Goal: Use online tool/utility: Utilize a website feature to perform a specific function

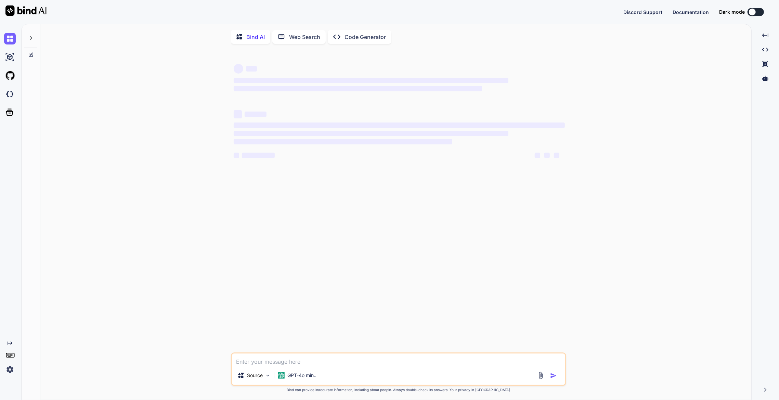
click at [347, 33] on p "Code Generator" at bounding box center [365, 37] width 41 height 8
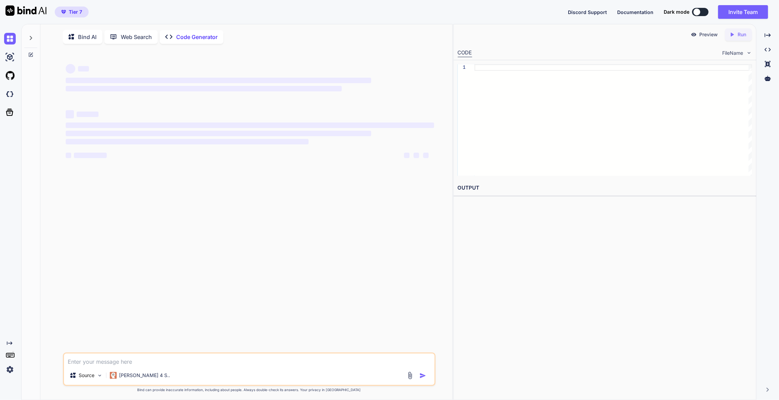
click at [33, 55] on icon at bounding box center [30, 54] width 5 height 5
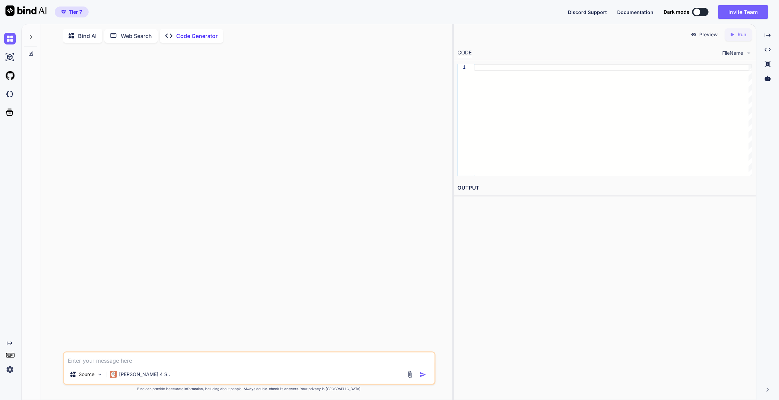
click at [160, 360] on textarea at bounding box center [249, 359] width 371 height 12
paste textarea "A Strategic and Technical Guide to Integrating DSV Shipping with WooCommerceSec…"
type textarea "x"
type textarea "A Strategic and Technical Guide to Integrating DSV Shipping with WooCommerceSec…"
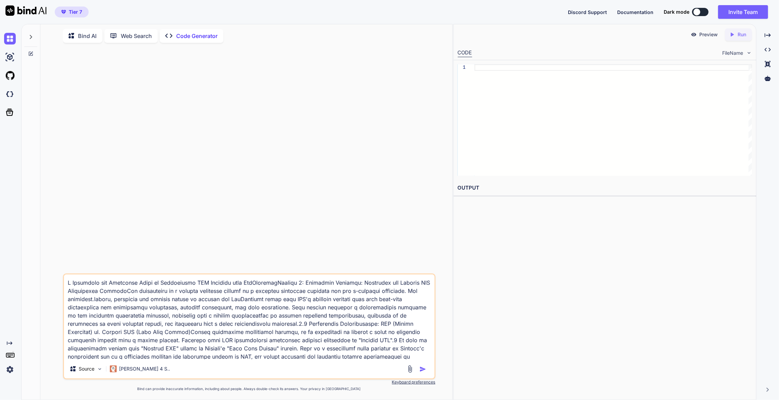
scroll to position [2538, 0]
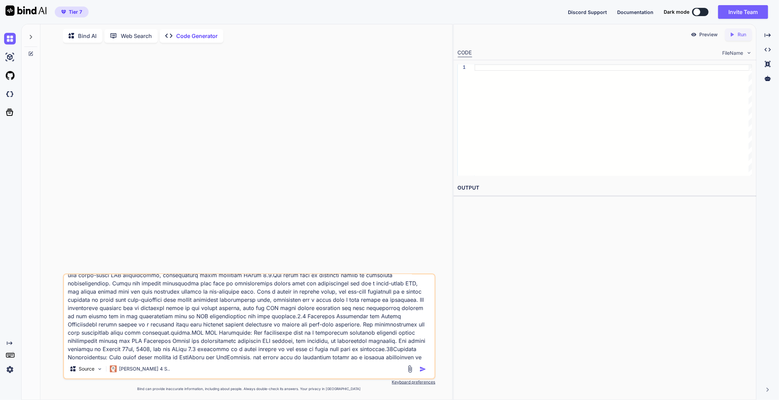
type textarea "x"
type textarea "A Strategic and Technical Guide to Integrating DSV Shipping with WooCommerceSec…"
type textarea "x"
type textarea "A Strategic and Technical Guide to Integrating DSV Shipping with WooCommerceSec…"
type textarea "x"
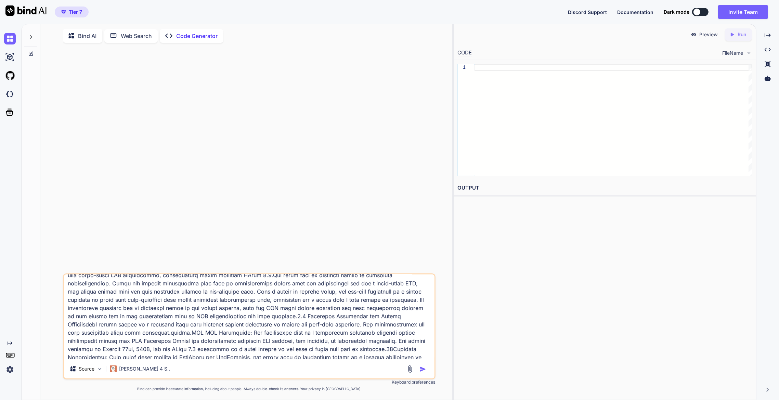
type textarea "A Strategic and Technical Guide to Integrating DSV Shipping with WooCommerceSec…"
type textarea "x"
type textarea "A Strategic and Technical Guide to Integrating DSV Shipping with WooCommerceSec…"
type textarea "x"
type textarea "A Strategic and Technical Guide to Integrating DSV Shipping with WooCommerceSec…"
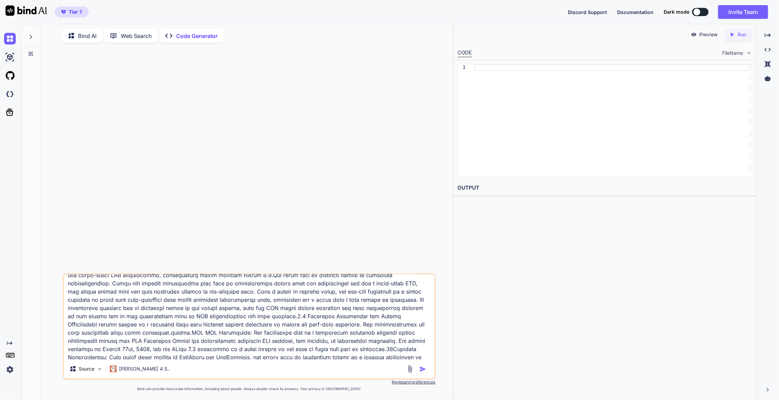
type textarea "x"
type textarea "A Strategic and Technical Guide to Integrating DSV Shipping with WooCommerceSec…"
type textarea "x"
type textarea "A Strategic and Technical Guide to Integrating DSV Shipping with WooCommerceSec…"
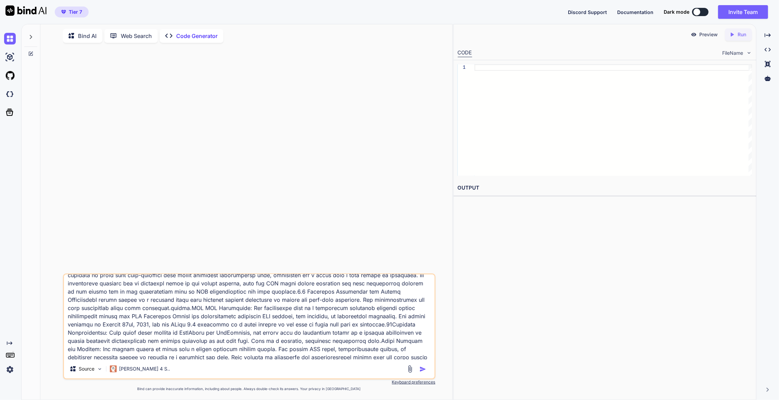
type textarea "x"
type textarea "A Strategic and Technical Guide to Integrating DSV Shipping with WooCommerceSec…"
type textarea "x"
type textarea "A Strategic and Technical Guide to Integrating DSV Shipping with WooCommerceSec…"
type textarea "x"
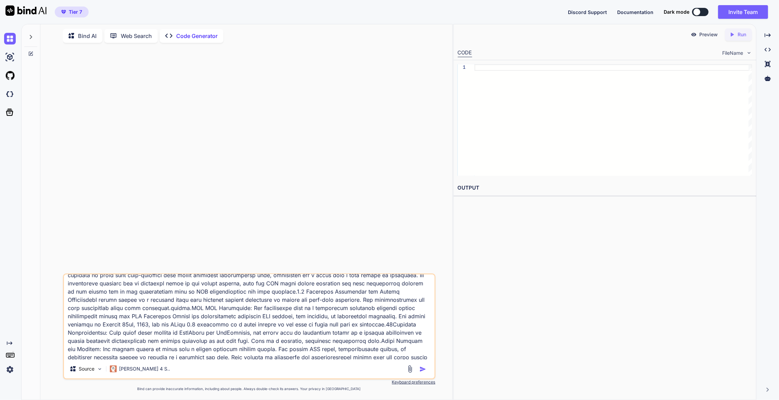
type textarea "A Strategic and Technical Guide to Integrating DSV Shipping with WooCommerceSec…"
type textarea "x"
type textarea "A Strategic and Technical Guide to Integrating DSV Shipping with WooCommerceSec…"
type textarea "x"
type textarea "A Strategic and Technical Guide to Integrating DSV Shipping with WooCommerceSec…"
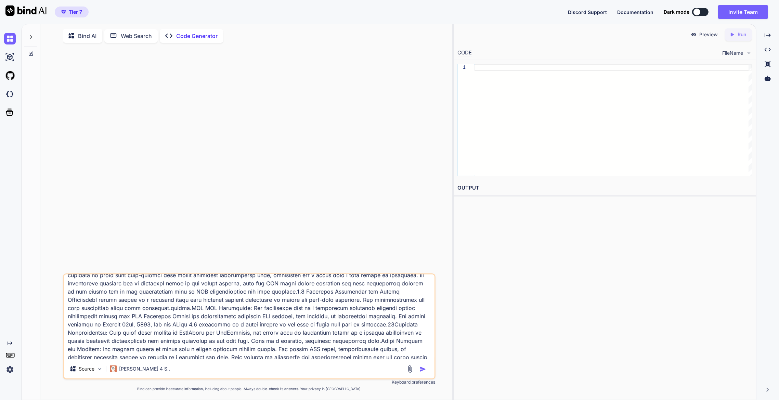
type textarea "x"
type textarea "A Strategic and Technical Guide to Integrating DSV Shipping with WooCommerceSec…"
type textarea "x"
type textarea "A Strategic and Technical Guide to Integrating DSV Shipping with WooCommerceSec…"
type textarea "x"
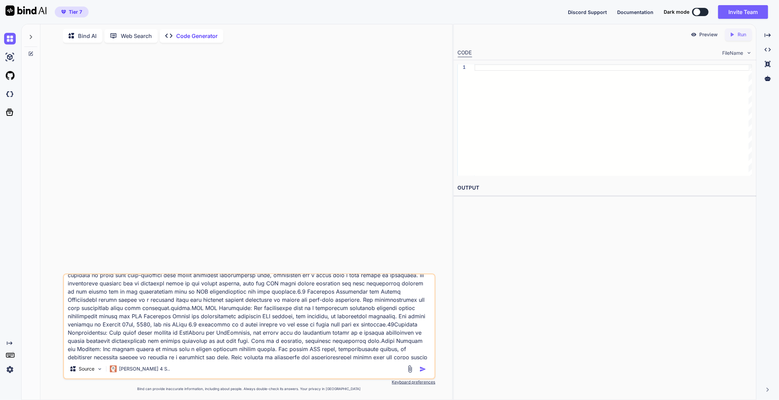
type textarea "A Strategic and Technical Guide to Integrating DSV Shipping with WooCommerceSec…"
type textarea "x"
type textarea "A Strategic and Technical Guide to Integrating DSV Shipping with WooCommerceSec…"
type textarea "x"
type textarea "A Strategic and Technical Guide to Integrating DSV Shipping with WooCommerceSec…"
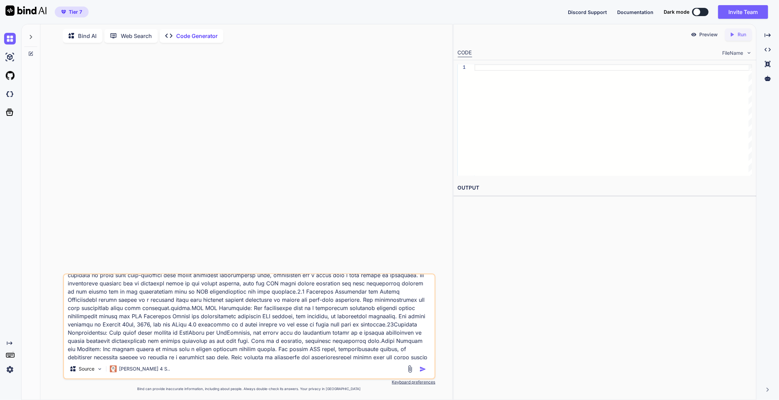
type textarea "x"
type textarea "A Strategic and Technical Guide to Integrating DSV Shipping with WooCommerceSec…"
type textarea "x"
type textarea "A Strategic and Technical Guide to Integrating DSV Shipping with WooCommerceSec…"
type textarea "x"
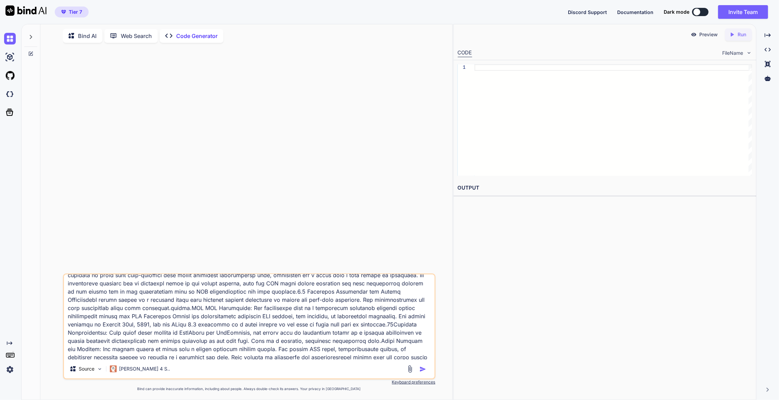
type textarea "A Strategic and Technical Guide to Integrating DSV Shipping with WooCommerceSec…"
type textarea "x"
type textarea "A Strategic and Technical Guide to Integrating DSV Shipping with WooCommerceSec…"
type textarea "x"
type textarea "A Strategic and Technical Guide to Integrating DSV Shipping with WooCommerceSec…"
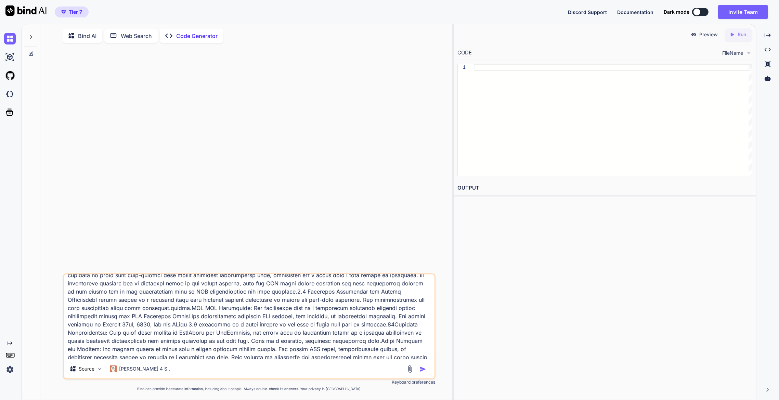
type textarea "x"
type textarea "A Strategic and Technical Guide to Integrating DSV Shipping with WooCommerceSec…"
type textarea "x"
type textarea "A Strategic and Technical Guide to Integrating DSV Shipping with WooCommerceSec…"
type textarea "x"
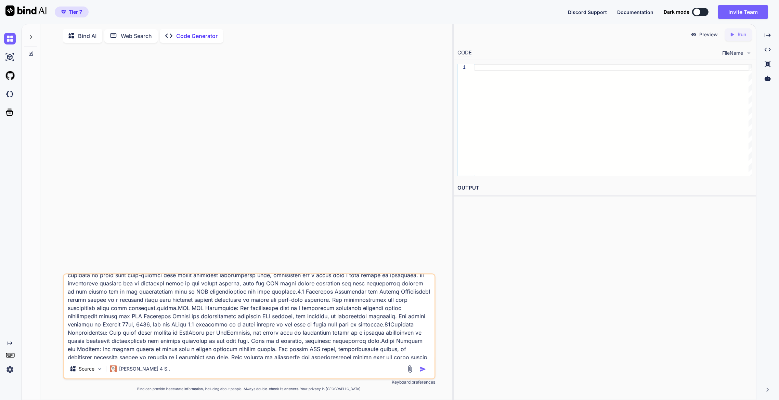
type textarea "A Strategic and Technical Guide to Integrating DSV Shipping with WooCommerceSec…"
type textarea "x"
type textarea "A Strategic and Technical Guide to Integrating DSV Shipping with WooCommerceSec…"
type textarea "x"
type textarea "A Strategic and Technical Guide to Integrating DSV Shipping with WooCommerceSec…"
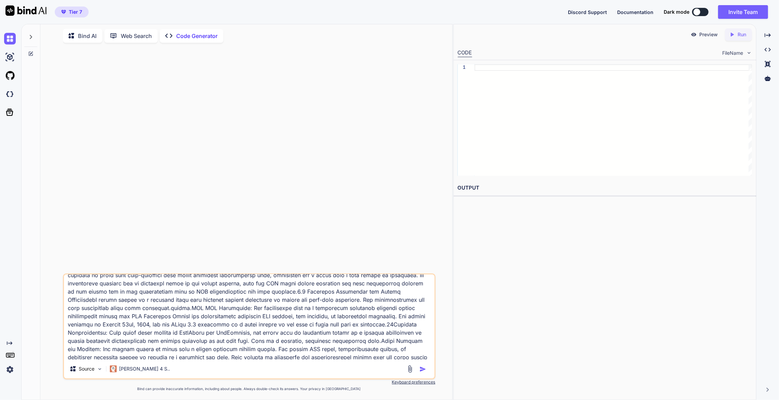
type textarea "x"
type textarea "A Strategic and Technical Guide to Integrating DSV Shipping with WooCommerceSec…"
type textarea "x"
type textarea "A Strategic and Technical Guide to Integrating DSV Shipping with WooCommerceSec…"
type textarea "x"
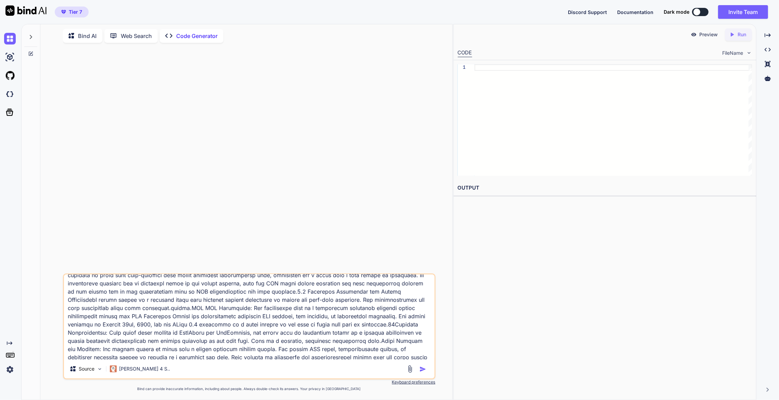
type textarea "A Strategic and Technical Guide to Integrating DSV Shipping with WooCommerceSec…"
type textarea "x"
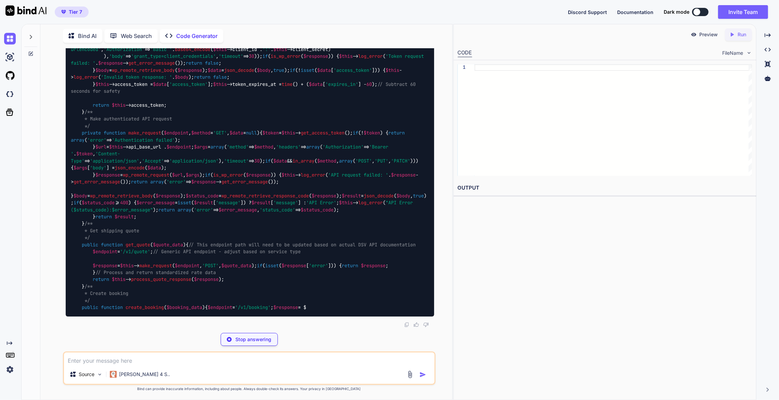
scroll to position [4222, 0]
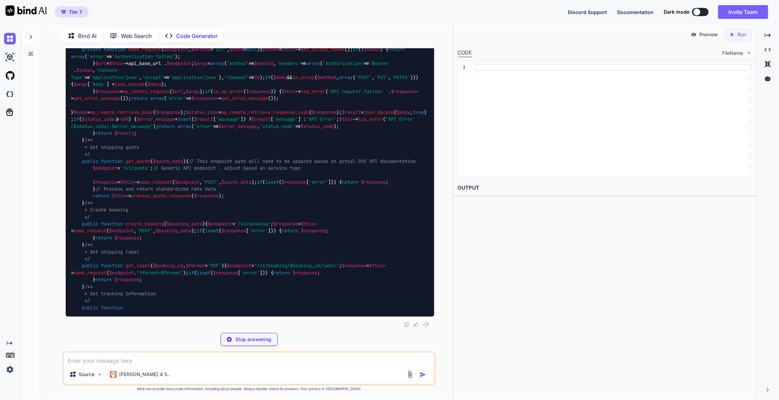
type textarea "x"
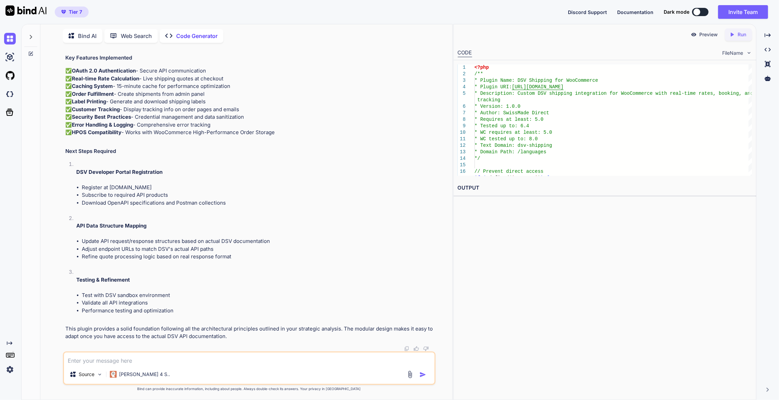
scroll to position [10938, 0]
